Goal: Transaction & Acquisition: Subscribe to service/newsletter

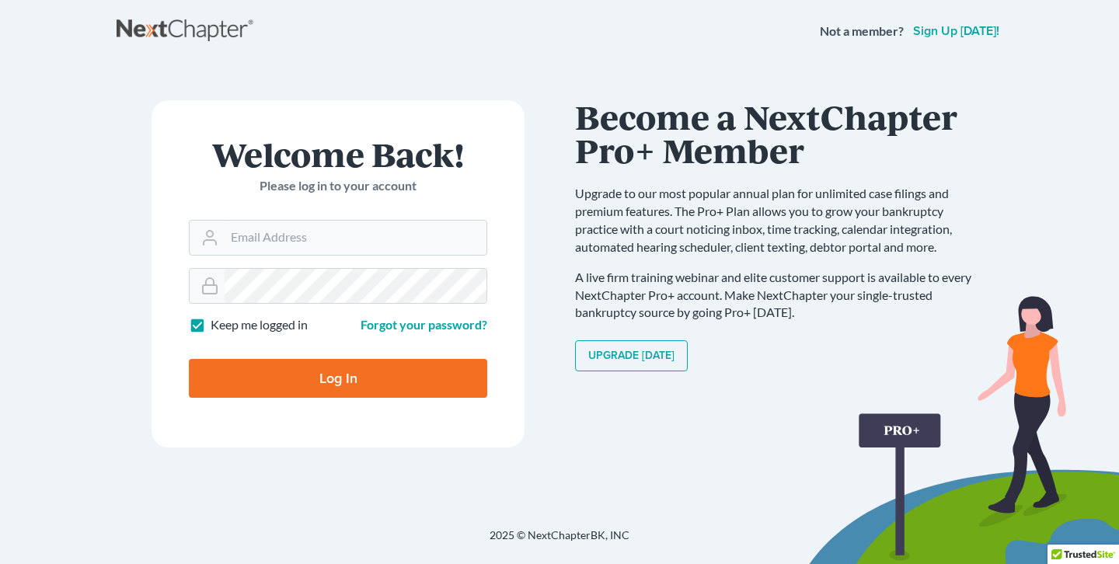
click at [979, 29] on link "Sign up [DATE]!" at bounding box center [956, 31] width 92 height 12
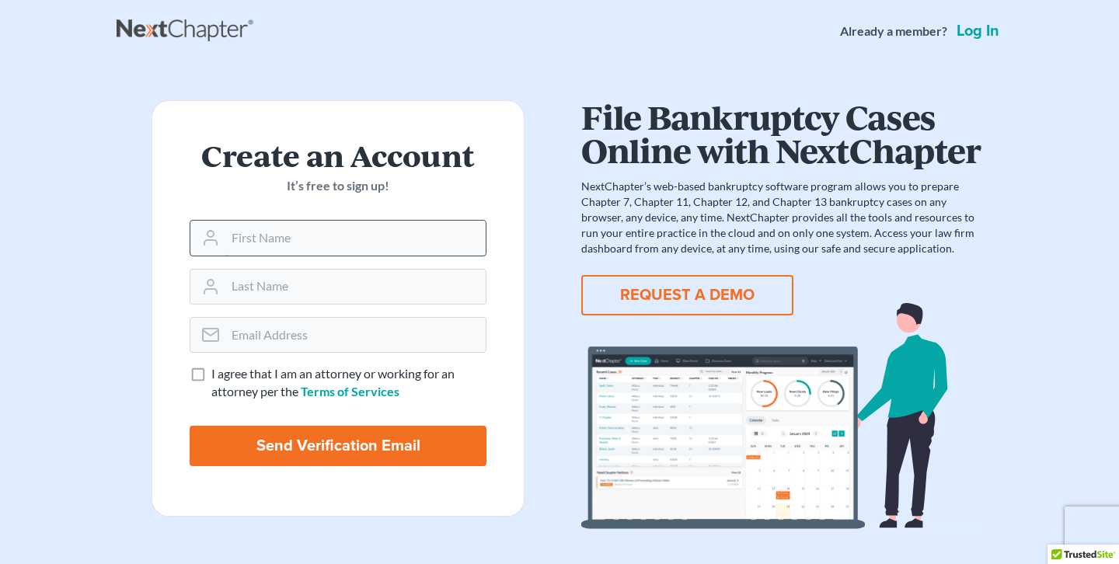
click at [358, 240] on input "text" at bounding box center [355, 238] width 260 height 34
type input "[PERSON_NAME]"
type input "[PERSON_NAME]-talasoo"
type input "[EMAIL_ADDRESS][DOMAIN_NAME]"
